Goal: Check status: Check status

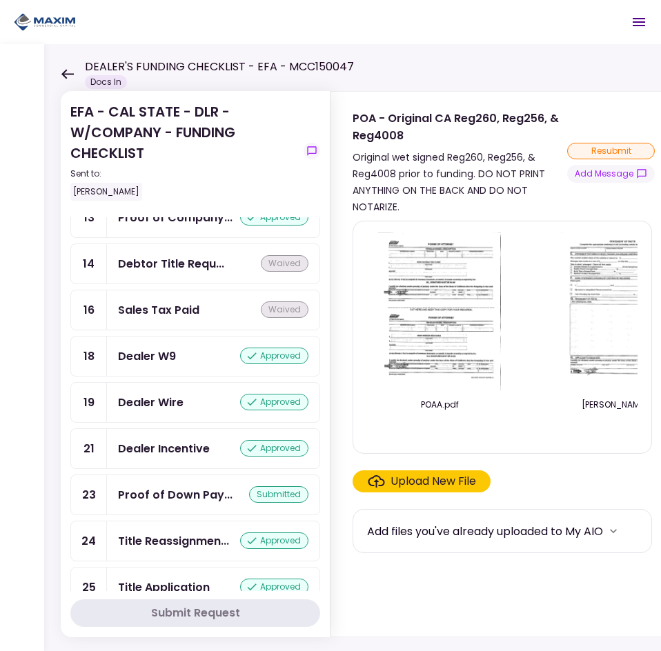
scroll to position [1172, 0]
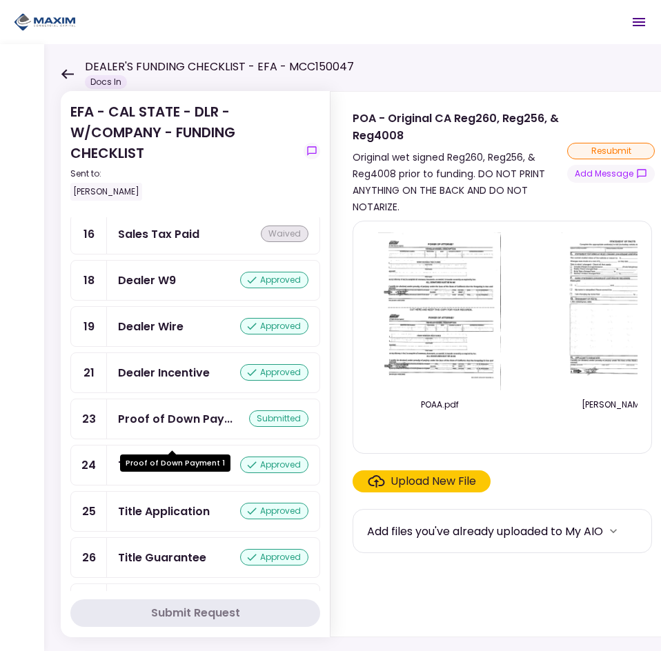
click at [171, 428] on div "Proof of Down Pay..." at bounding box center [175, 418] width 114 height 17
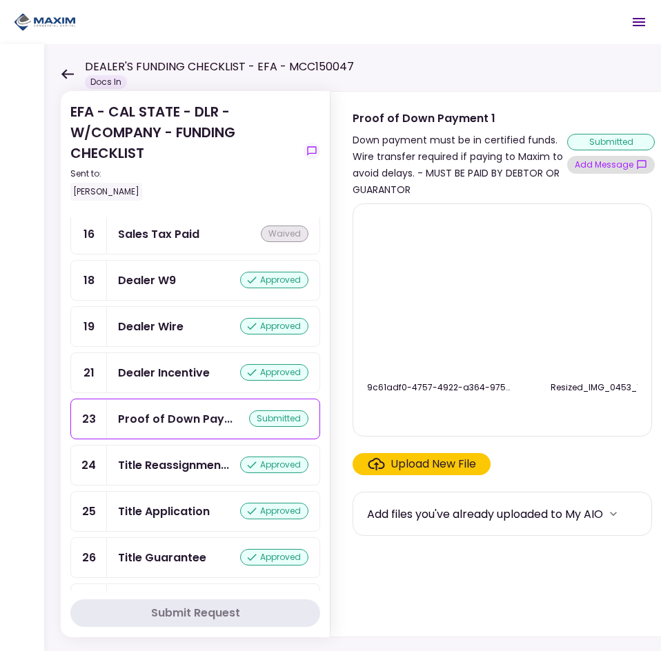
click at [611, 157] on button "Add Message" at bounding box center [611, 165] width 88 height 18
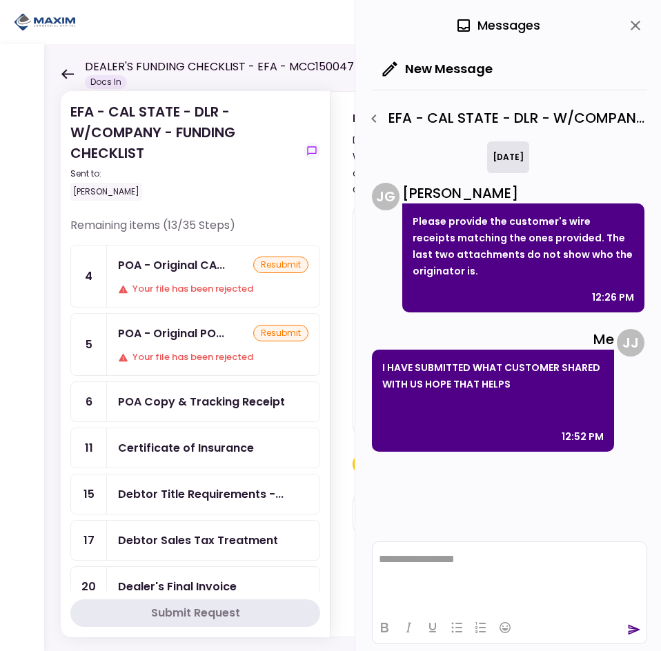
click at [634, 16] on button "close" at bounding box center [634, 25] width 23 height 23
